Goal: Task Accomplishment & Management: Manage account settings

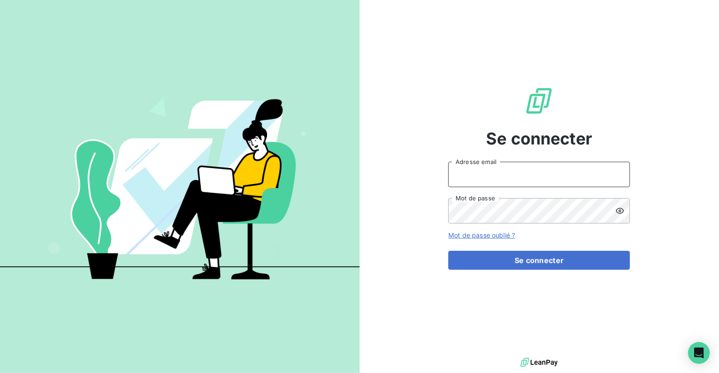
type input "jonathan.rejaud@wel.fr"
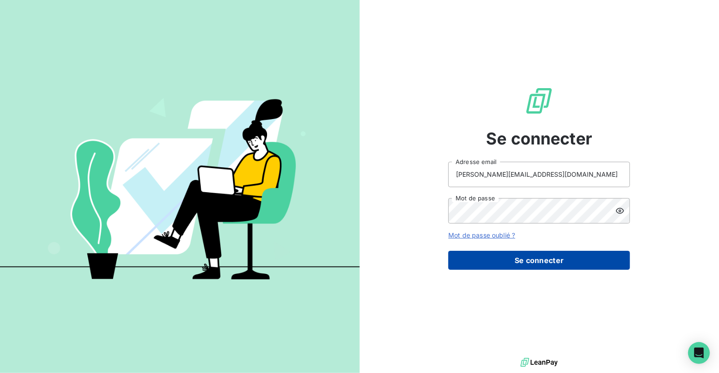
click at [503, 264] on button "Se connecter" at bounding box center [539, 260] width 182 height 19
